Goal: Task Accomplishment & Management: Use online tool/utility

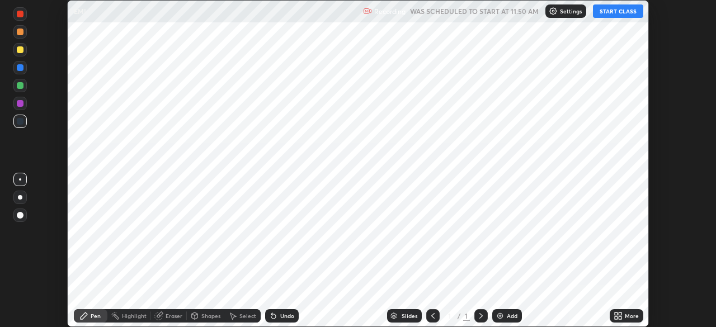
scroll to position [327, 716]
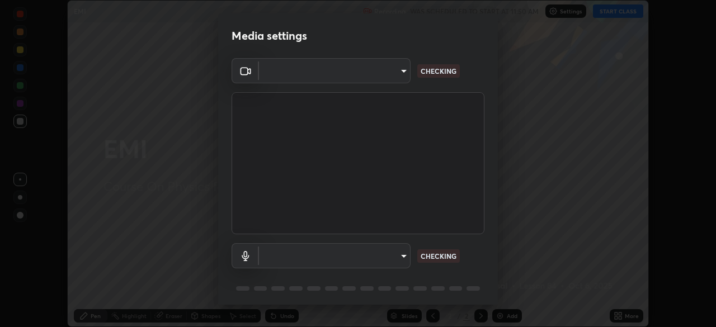
type input "30251ce0796c2ee0dc5d2d3dd8c2e2a63244bb54eceb0ee1850135d5fd661110"
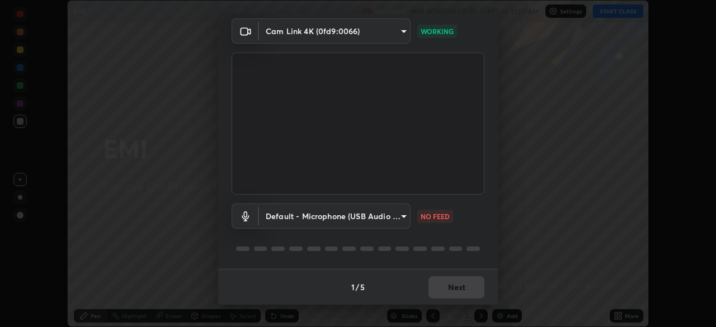
click at [400, 220] on body "Erase all EMI Recording WAS SCHEDULED TO START AT 11:50 AM Settings START CLASS…" at bounding box center [358, 163] width 716 height 327
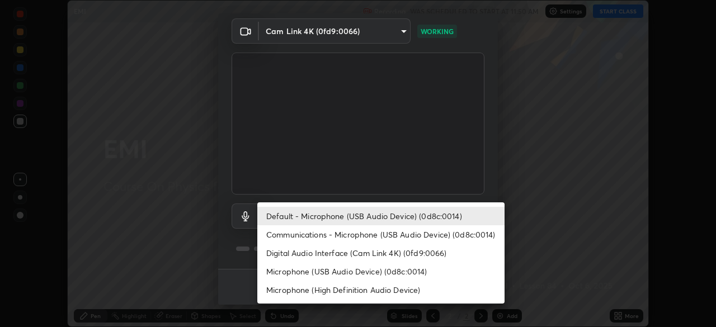
click at [426, 233] on li "Communications - Microphone (USB Audio Device) (0d8c:0014)" at bounding box center [380, 234] width 247 height 18
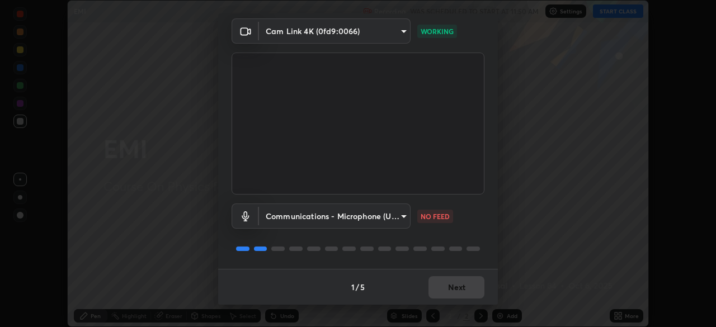
click at [399, 220] on body "Erase all EMI Recording WAS SCHEDULED TO START AT 11:50 AM Settings START CLASS…" at bounding box center [358, 163] width 716 height 327
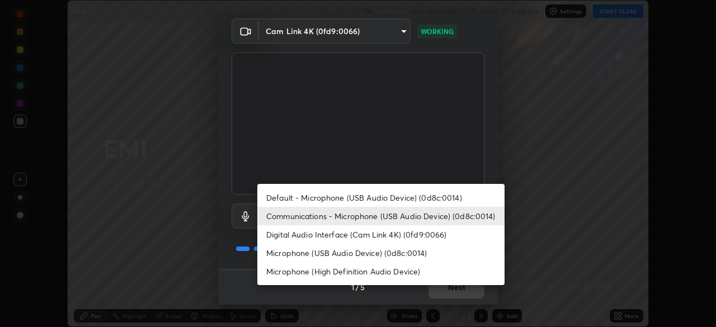
click at [424, 200] on li "Default - Microphone (USB Audio Device) (0d8c:0014)" at bounding box center [380, 198] width 247 height 18
type input "default"
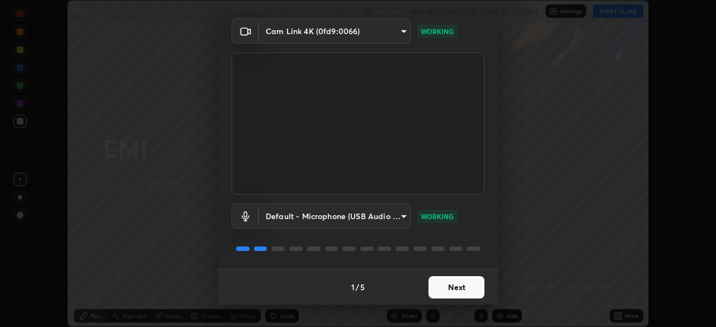
click at [464, 292] on button "Next" at bounding box center [456, 287] width 56 height 22
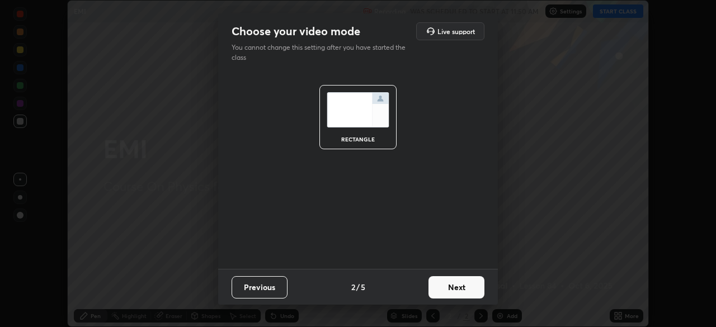
scroll to position [0, 0]
click at [465, 290] on button "Next" at bounding box center [456, 287] width 56 height 22
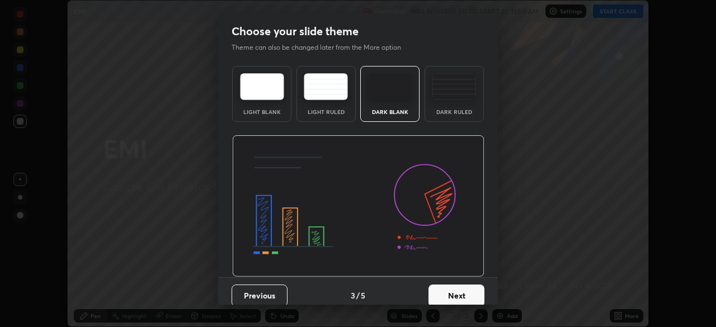
click at [468, 293] on button "Next" at bounding box center [456, 296] width 56 height 22
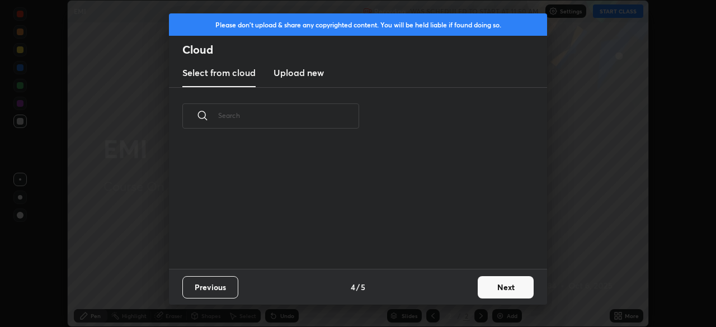
click at [471, 295] on div "Previous 4 / 5 Next" at bounding box center [358, 287] width 378 height 36
click at [479, 293] on button "Next" at bounding box center [506, 287] width 56 height 22
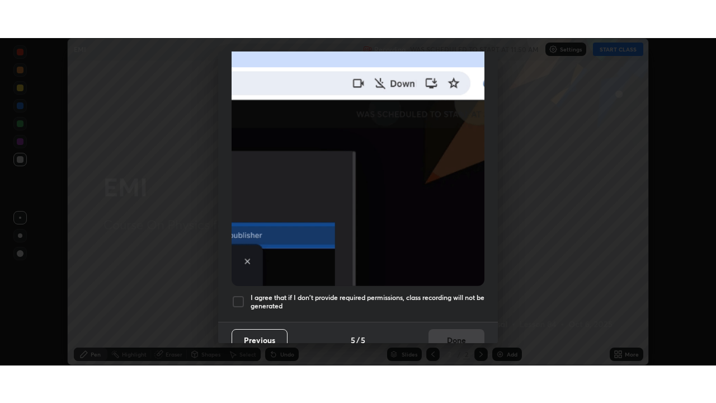
scroll to position [268, 0]
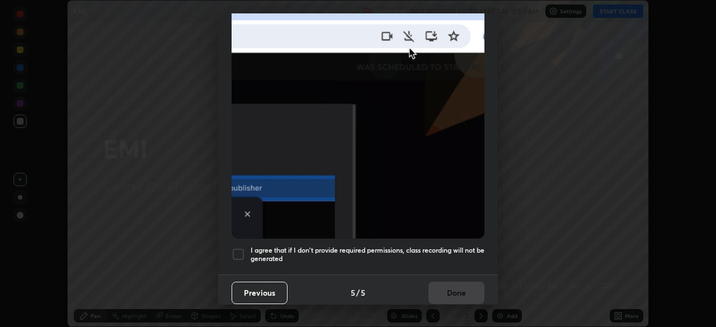
click at [456, 246] on h5 "I agree that if I don't provide required permissions, class recording will not …" at bounding box center [368, 254] width 234 height 17
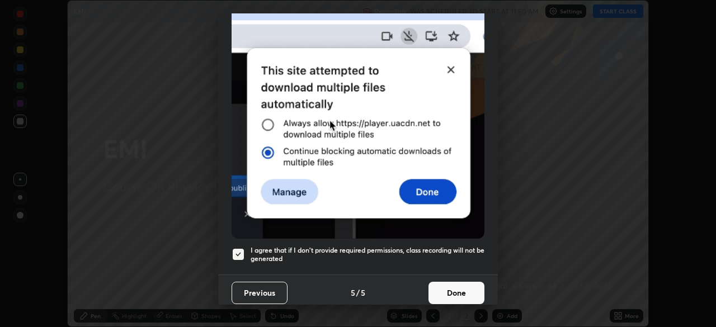
click at [456, 291] on button "Done" at bounding box center [456, 293] width 56 height 22
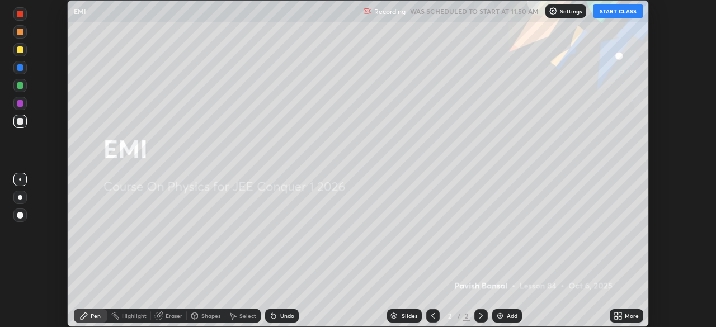
click at [629, 312] on div "More" at bounding box center [627, 315] width 34 height 13
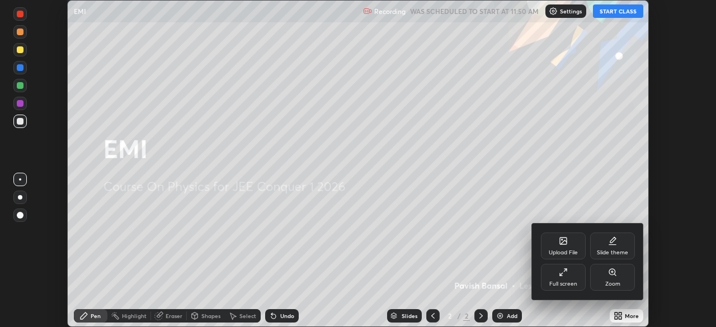
click at [562, 281] on div "Full screen" at bounding box center [563, 284] width 28 height 6
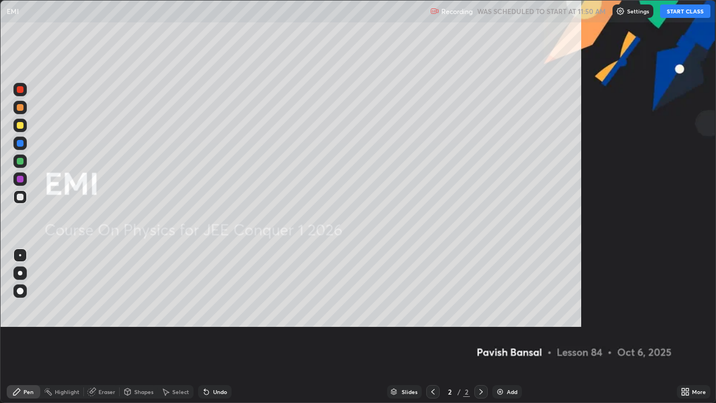
scroll to position [403, 716]
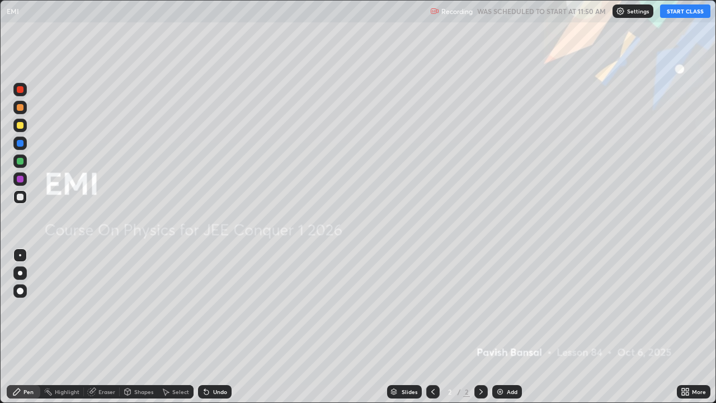
click at [675, 13] on button "START CLASS" at bounding box center [685, 10] width 50 height 13
click at [513, 327] on div "Add" at bounding box center [512, 392] width 11 height 6
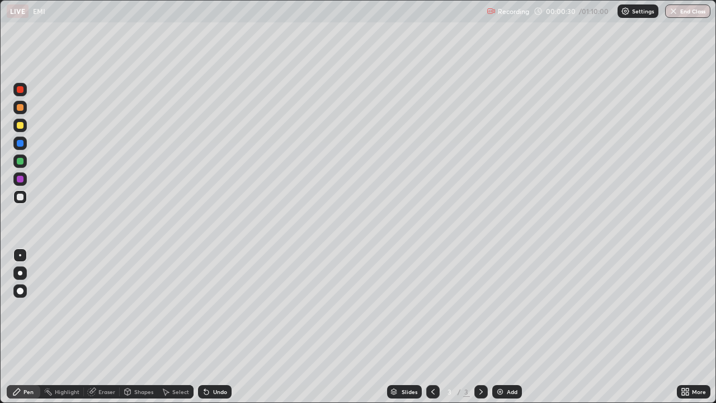
click at [22, 126] on div at bounding box center [20, 125] width 7 height 7
click at [63, 327] on div "Highlight" at bounding box center [62, 391] width 44 height 13
click at [22, 327] on div "Pen" at bounding box center [24, 391] width 34 height 13
click at [20, 273] on div at bounding box center [20, 273] width 4 height 4
click at [211, 327] on div "Undo" at bounding box center [215, 391] width 34 height 13
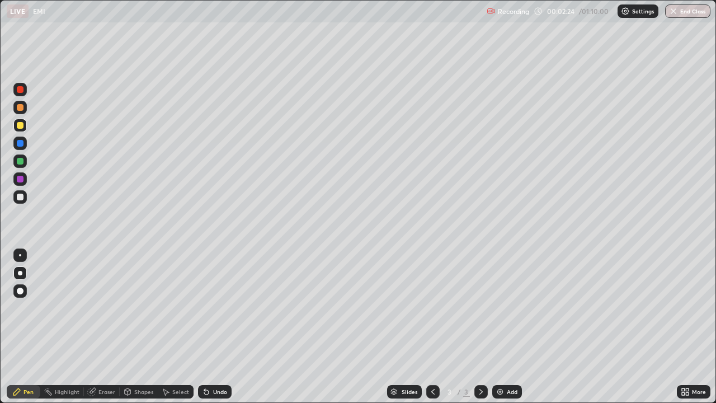
click at [204, 327] on icon at bounding box center [206, 392] width 4 height 4
click at [208, 327] on icon at bounding box center [206, 391] width 9 height 9
click at [207, 327] on icon at bounding box center [206, 392] width 4 height 4
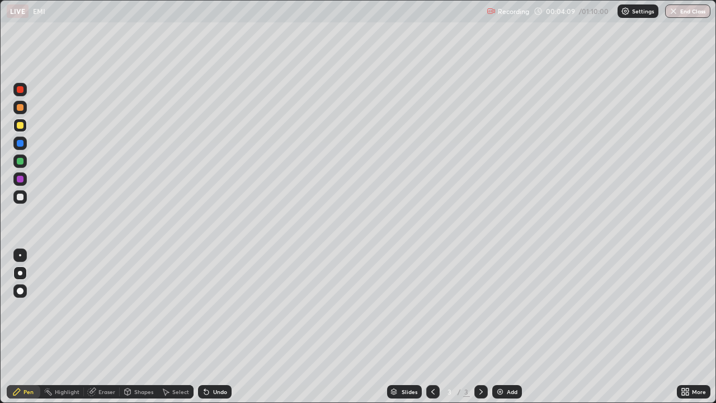
click at [225, 327] on div "Undo" at bounding box center [220, 392] width 14 height 6
click at [514, 327] on div "Add" at bounding box center [507, 391] width 30 height 13
click at [20, 144] on div at bounding box center [20, 143] width 7 height 7
click at [19, 165] on div at bounding box center [19, 160] width 13 height 13
click at [20, 196] on div at bounding box center [20, 197] width 7 height 7
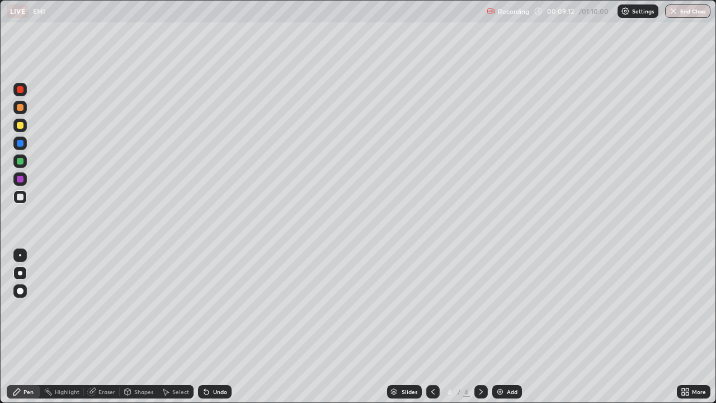
click at [223, 327] on div "Undo" at bounding box center [220, 392] width 14 height 6
click at [506, 327] on div "Add" at bounding box center [507, 391] width 30 height 13
click at [20, 197] on div at bounding box center [20, 197] width 7 height 7
click at [21, 197] on div at bounding box center [20, 197] width 7 height 7
click at [202, 327] on icon at bounding box center [206, 391] width 9 height 9
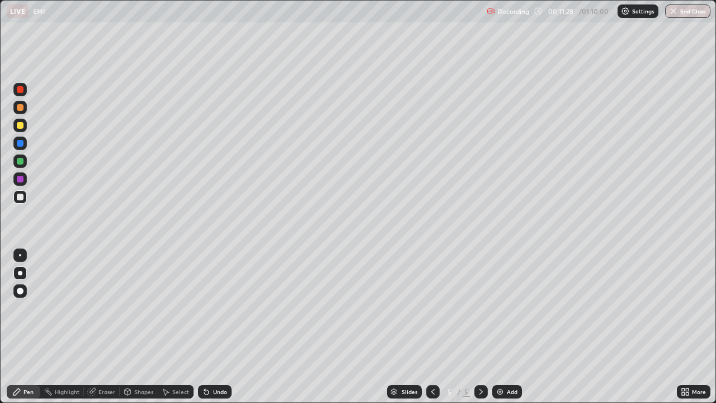
click at [430, 327] on icon at bounding box center [432, 391] width 9 height 9
click at [479, 327] on icon at bounding box center [480, 392] width 3 height 6
click at [20, 127] on div at bounding box center [20, 125] width 7 height 7
click at [22, 198] on div at bounding box center [20, 197] width 7 height 7
click at [227, 327] on div "Undo" at bounding box center [215, 391] width 34 height 13
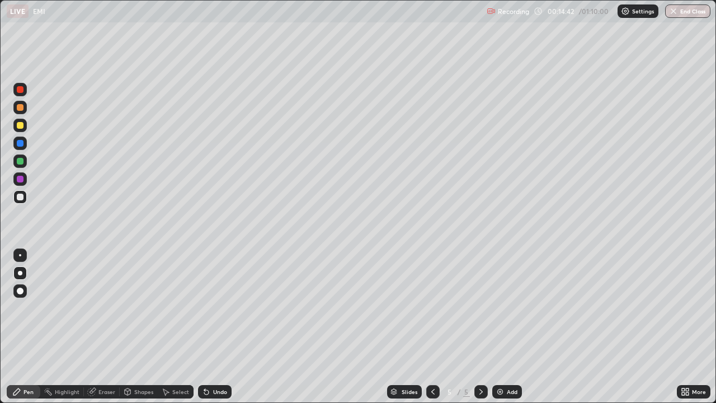
click at [224, 327] on div "Undo" at bounding box center [220, 392] width 14 height 6
click at [21, 128] on div at bounding box center [20, 125] width 7 height 7
click at [21, 192] on div at bounding box center [19, 196] width 13 height 13
click at [18, 127] on div at bounding box center [20, 125] width 7 height 7
click at [21, 144] on div at bounding box center [20, 143] width 7 height 7
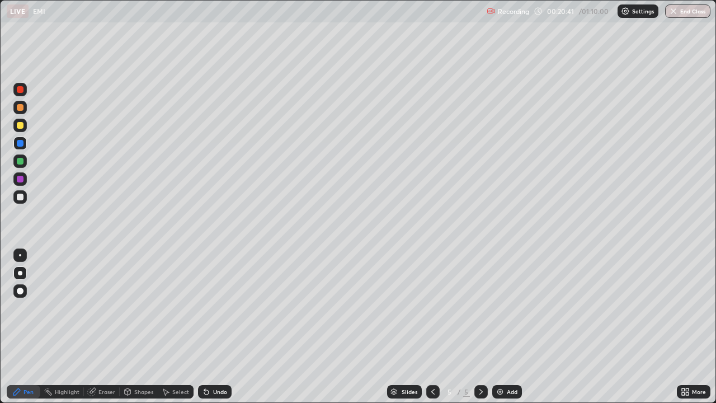
click at [500, 327] on img at bounding box center [500, 391] width 9 height 9
click at [20, 199] on div at bounding box center [20, 197] width 7 height 7
click at [211, 327] on div "Undo" at bounding box center [215, 391] width 34 height 13
click at [218, 327] on div "Undo" at bounding box center [220, 392] width 14 height 6
click at [228, 327] on div "Undo" at bounding box center [215, 391] width 34 height 13
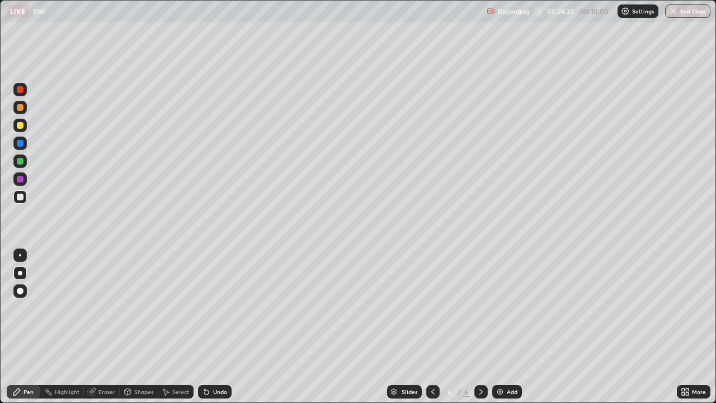
click at [22, 125] on div at bounding box center [20, 125] width 7 height 7
click at [505, 327] on div "Add" at bounding box center [507, 391] width 30 height 13
click at [22, 197] on div at bounding box center [20, 197] width 7 height 7
click at [218, 327] on div "Undo" at bounding box center [220, 392] width 14 height 6
click at [213, 327] on div "Undo" at bounding box center [220, 392] width 14 height 6
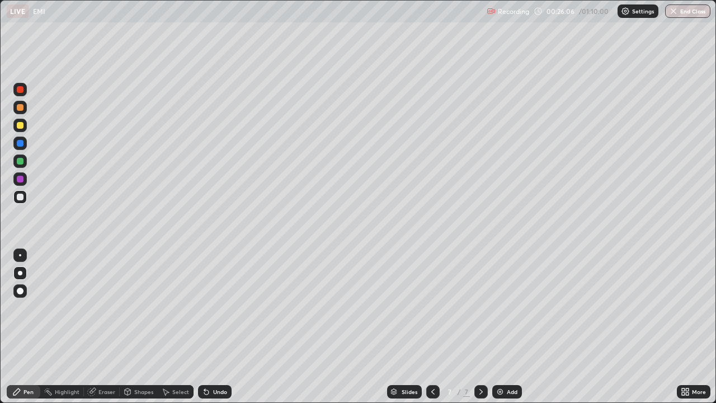
click at [204, 327] on icon at bounding box center [204, 389] width 1 height 1
click at [23, 123] on div at bounding box center [20, 125] width 7 height 7
click at [17, 126] on div at bounding box center [20, 125] width 7 height 7
click at [25, 143] on div at bounding box center [19, 142] width 13 height 13
click at [20, 108] on div at bounding box center [20, 107] width 7 height 7
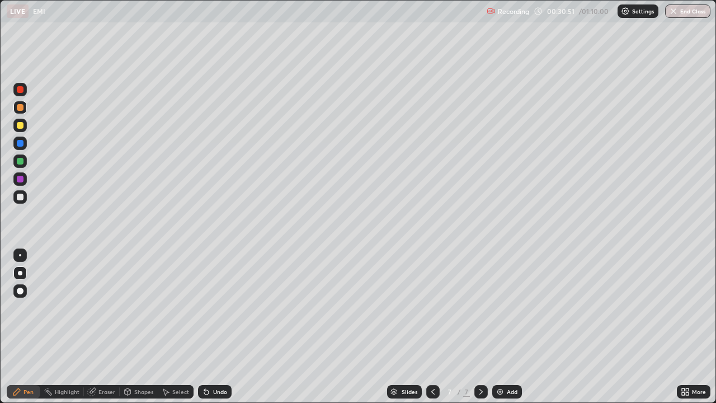
click at [22, 197] on div at bounding box center [20, 197] width 7 height 7
click at [20, 176] on div at bounding box center [20, 179] width 7 height 7
click at [502, 327] on img at bounding box center [500, 391] width 9 height 9
click at [21, 274] on div at bounding box center [20, 273] width 4 height 4
click at [19, 107] on div at bounding box center [20, 107] width 7 height 7
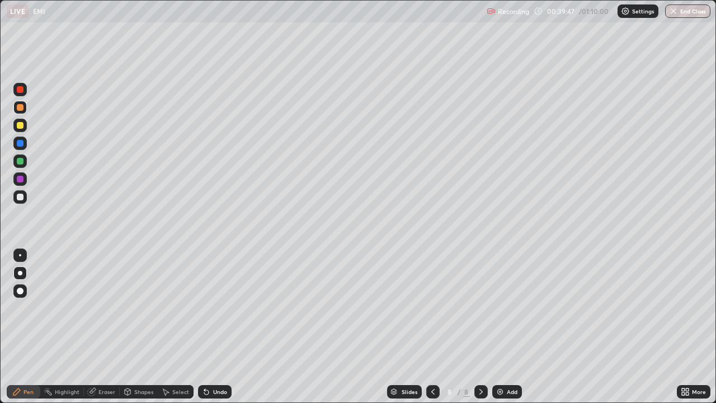
click at [500, 327] on img at bounding box center [500, 391] width 9 height 9
click at [21, 199] on div at bounding box center [20, 197] width 7 height 7
click at [21, 127] on div at bounding box center [20, 125] width 7 height 7
click at [20, 180] on div at bounding box center [20, 179] width 7 height 7
click at [20, 108] on div at bounding box center [20, 107] width 7 height 7
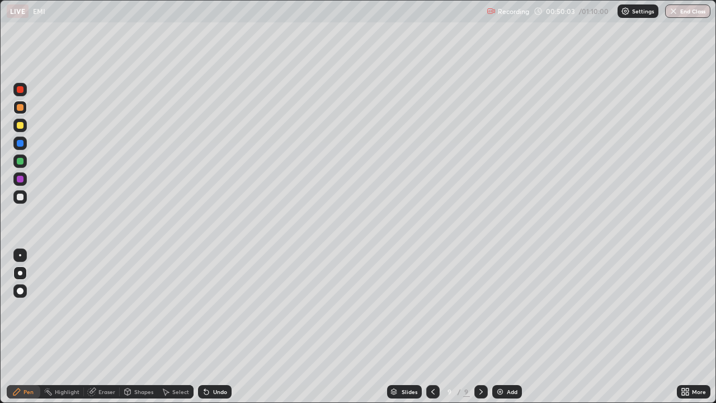
click at [225, 327] on div "Undo" at bounding box center [220, 392] width 14 height 6
click at [229, 327] on div "Undo" at bounding box center [215, 391] width 34 height 13
click at [497, 327] on img at bounding box center [500, 391] width 9 height 9
click at [432, 327] on icon at bounding box center [432, 391] width 9 height 9
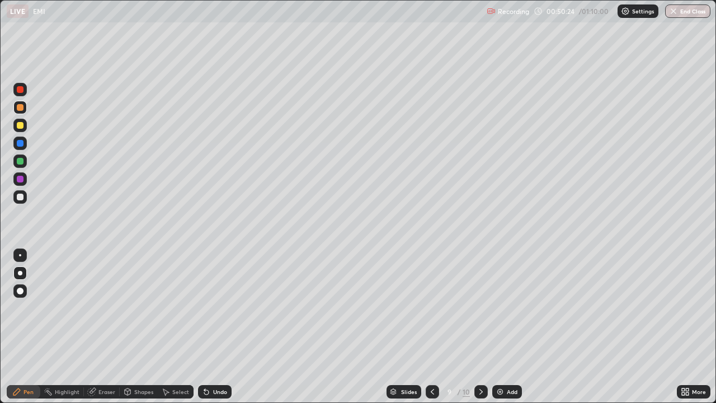
click at [482, 327] on div at bounding box center [480, 391] width 13 height 13
click at [216, 327] on div "Undo" at bounding box center [220, 392] width 14 height 6
click at [18, 198] on div at bounding box center [20, 197] width 7 height 7
click at [23, 200] on div at bounding box center [19, 196] width 13 height 13
click at [230, 327] on div "Undo" at bounding box center [215, 391] width 34 height 13
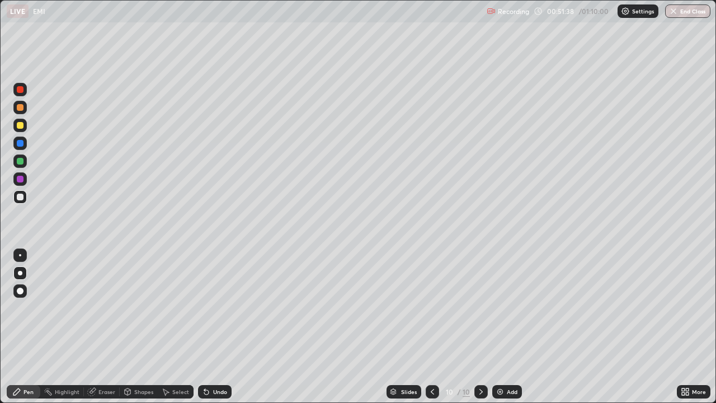
click at [224, 327] on div "Undo" at bounding box center [220, 392] width 14 height 6
click at [225, 327] on div "Undo" at bounding box center [220, 392] width 14 height 6
click at [227, 327] on div "Undo" at bounding box center [215, 391] width 34 height 13
click at [21, 161] on div at bounding box center [20, 161] width 7 height 7
click at [19, 123] on div at bounding box center [20, 125] width 7 height 7
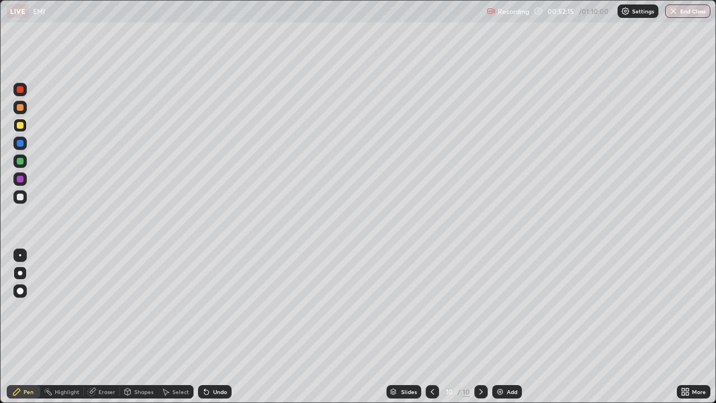
click at [18, 109] on div at bounding box center [20, 107] width 7 height 7
click at [23, 106] on div at bounding box center [20, 107] width 7 height 7
click at [23, 180] on div at bounding box center [20, 179] width 7 height 7
click at [508, 327] on div "Add" at bounding box center [512, 392] width 11 height 6
click at [19, 129] on div at bounding box center [19, 125] width 13 height 13
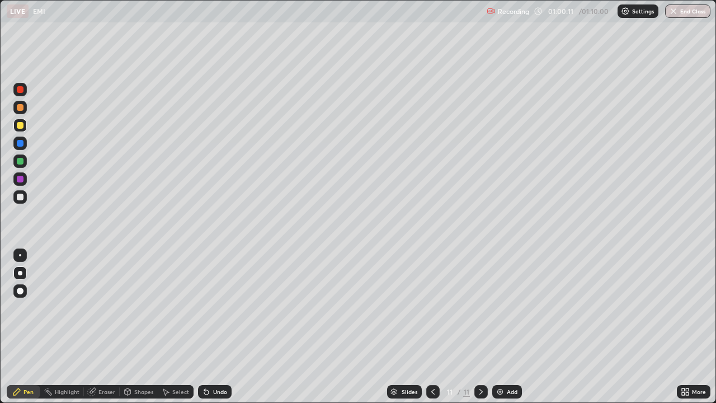
click at [209, 327] on icon at bounding box center [206, 391] width 9 height 9
click at [432, 327] on icon at bounding box center [432, 391] width 9 height 9
click at [480, 327] on icon at bounding box center [481, 391] width 9 height 9
click at [22, 199] on div at bounding box center [20, 197] width 7 height 7
click at [20, 180] on div at bounding box center [20, 179] width 7 height 7
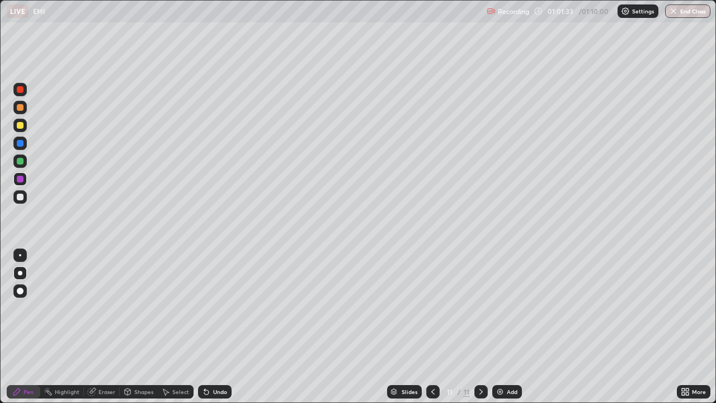
click at [20, 126] on div at bounding box center [20, 125] width 7 height 7
click at [21, 161] on div at bounding box center [20, 161] width 7 height 7
click at [22, 196] on div at bounding box center [20, 197] width 7 height 7
click at [25, 182] on div at bounding box center [19, 178] width 13 height 13
click at [18, 124] on div at bounding box center [20, 125] width 7 height 7
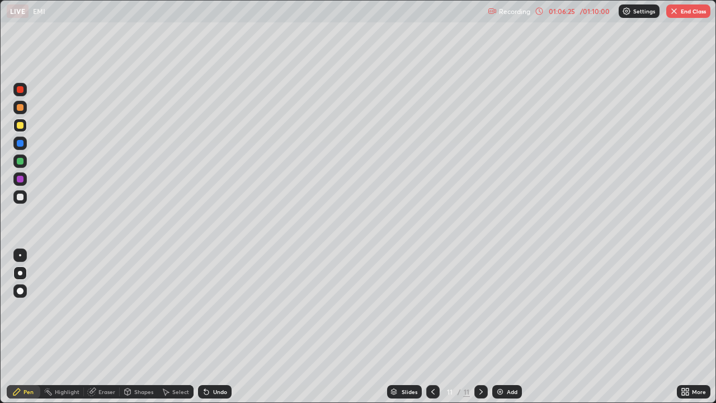
click at [501, 327] on img at bounding box center [500, 391] width 9 height 9
click at [697, 9] on button "End Class" at bounding box center [688, 10] width 44 height 13
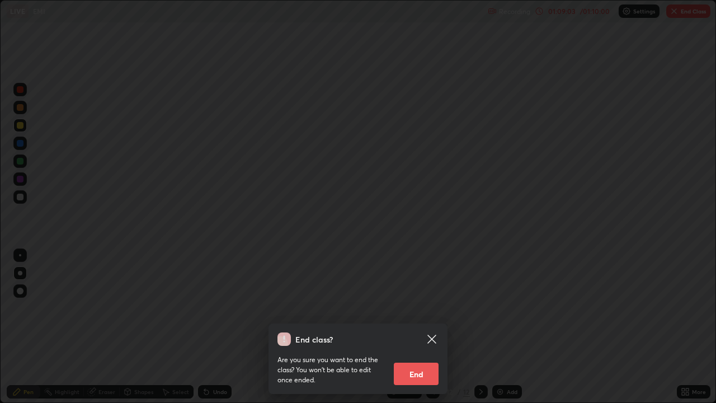
click at [413, 327] on button "End" at bounding box center [416, 373] width 45 height 22
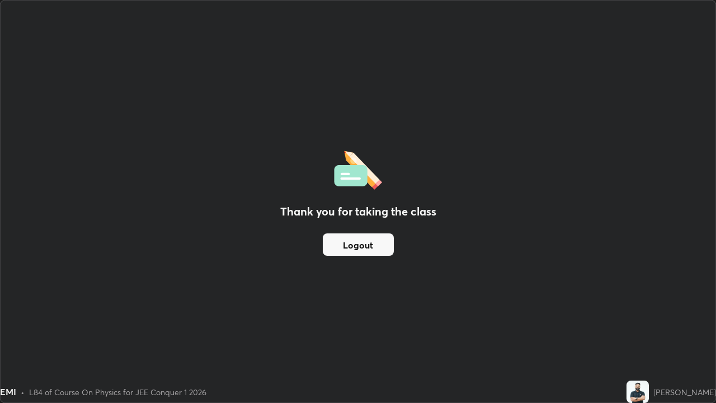
click at [373, 249] on button "Logout" at bounding box center [358, 244] width 71 height 22
